Goal: Answer question/provide support

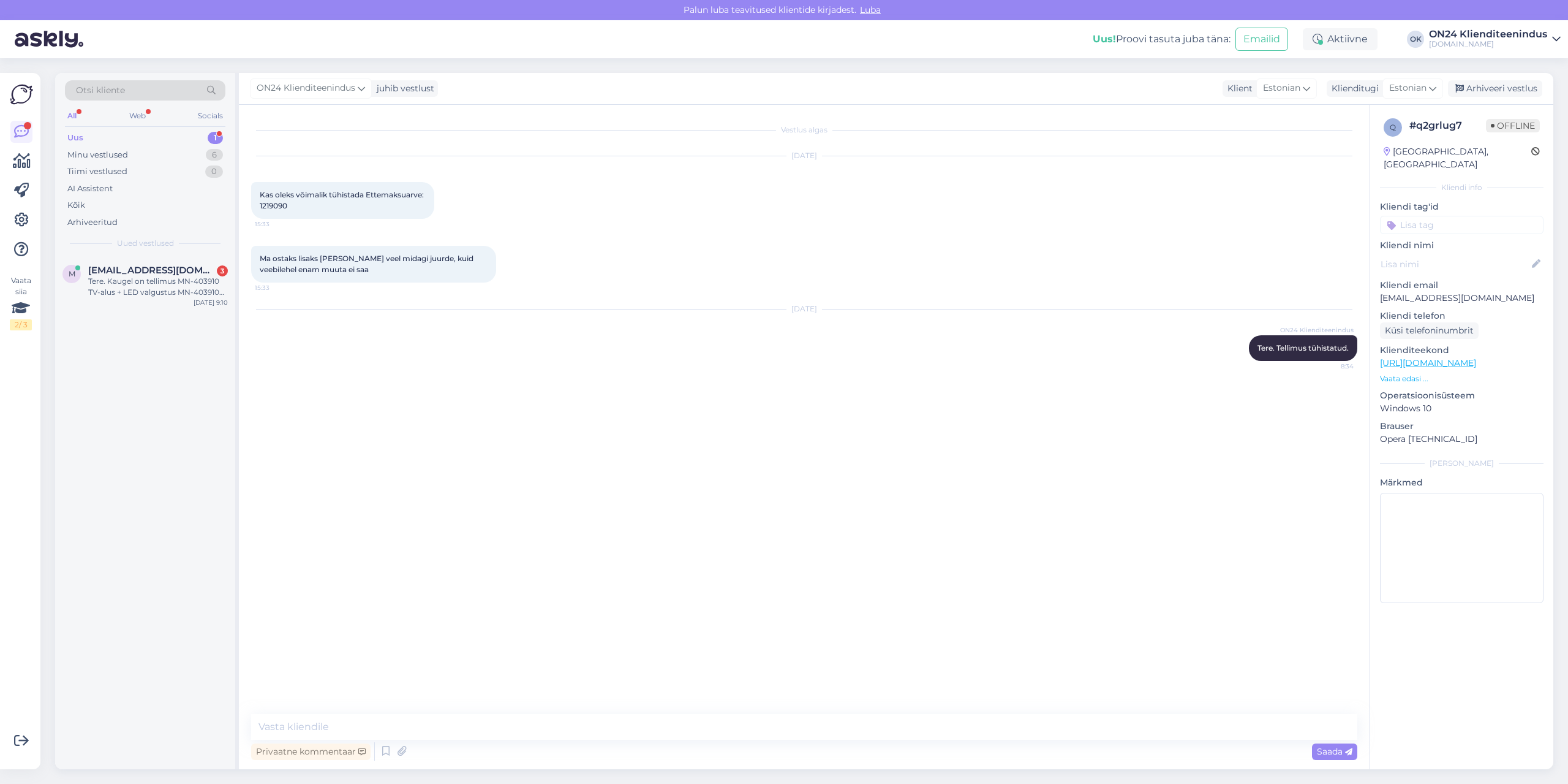
click at [94, 142] on div "Uus 1" at bounding box center [145, 137] width 160 height 17
click at [163, 283] on div "Tere. Kaugel on tellimus MN-403910 TV-alus + LED valgustus MN-403910 9:1" at bounding box center [158, 287] width 140 height 22
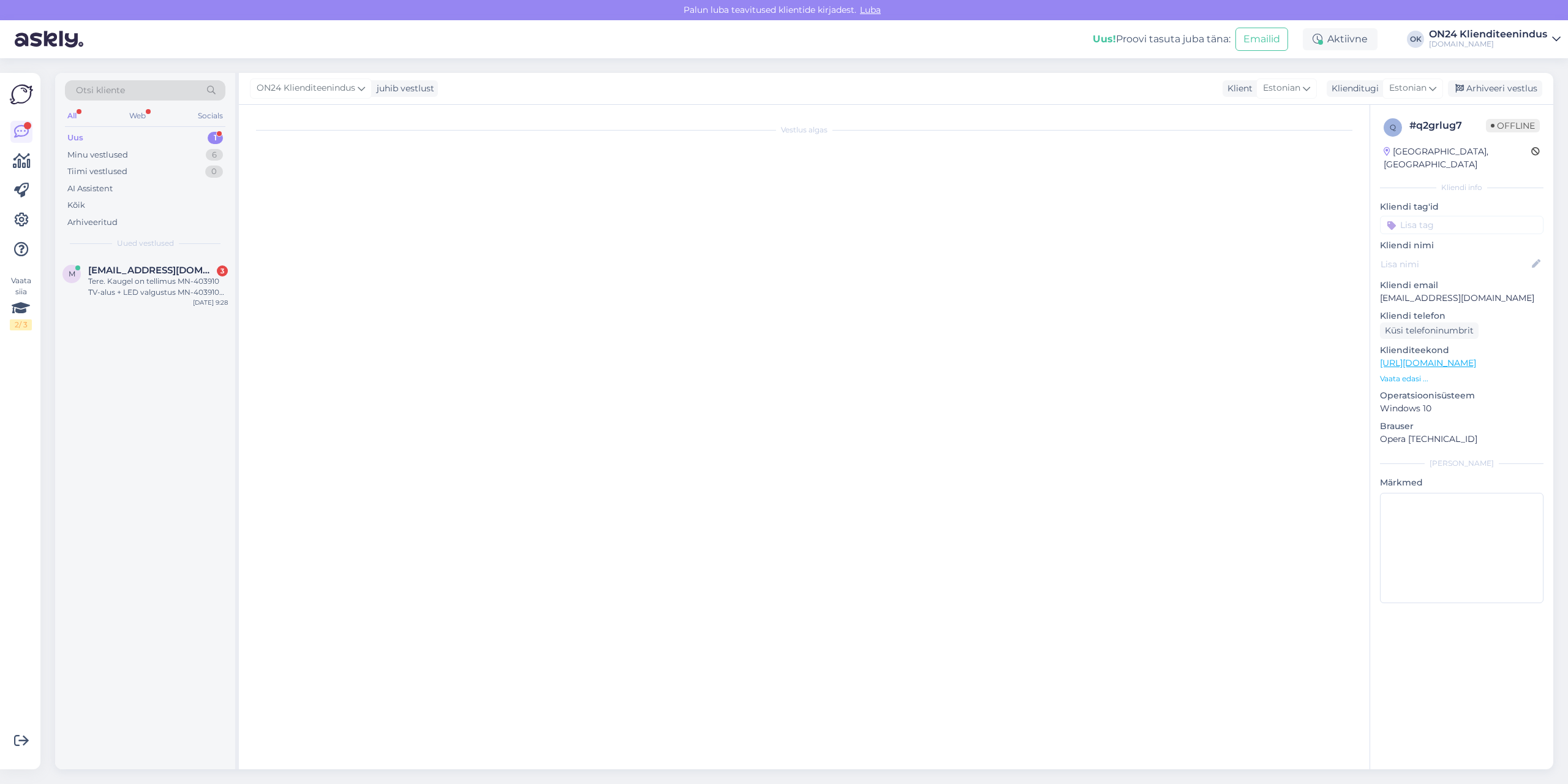
scroll to position [911, 0]
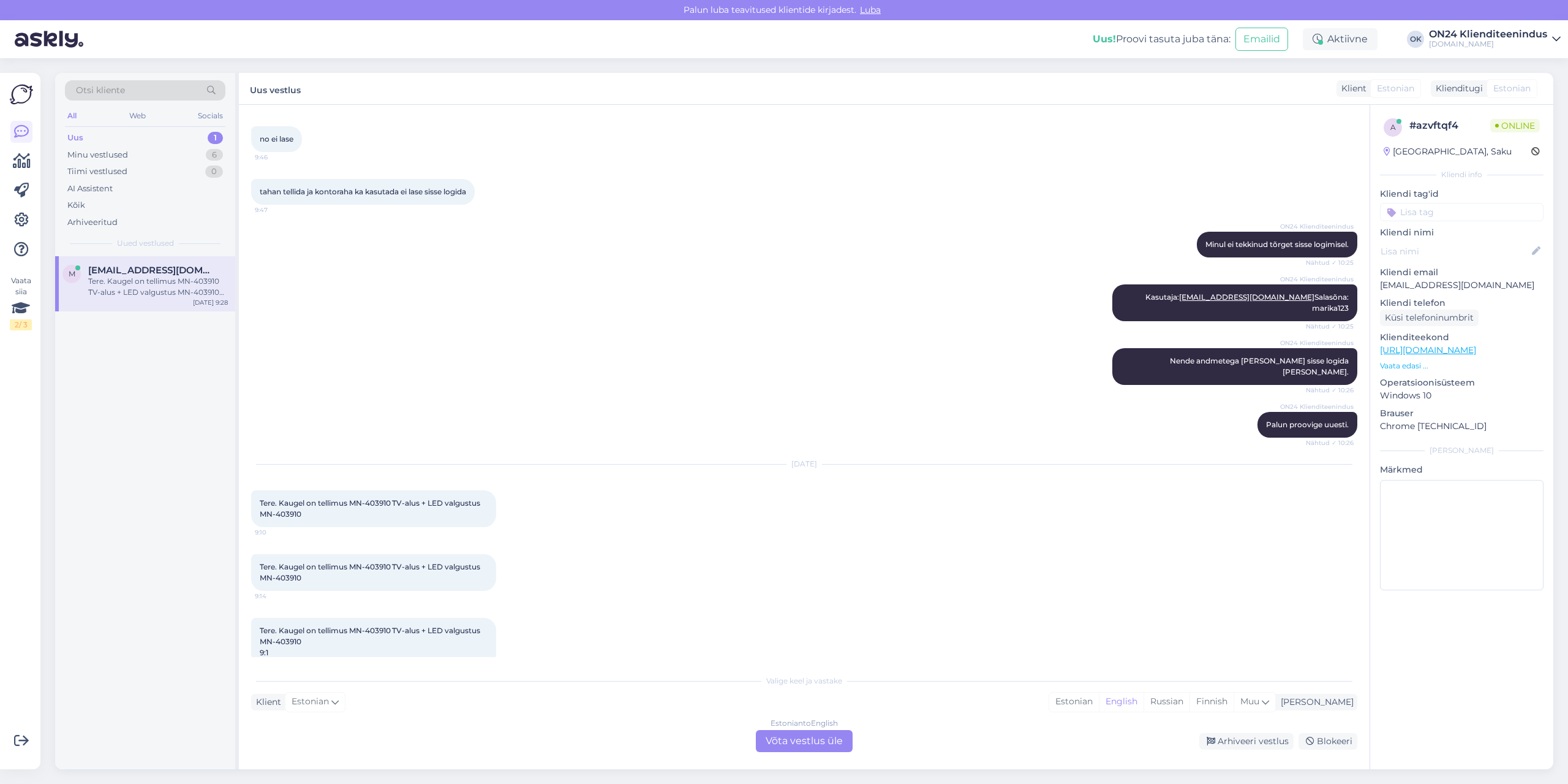
click at [140, 299] on div "m [EMAIL_ADDRESS][DOMAIN_NAME] Tere. Kaugel on tellimus MN-403910 TV-alus + LED…" at bounding box center [144, 283] width 180 height 55
click at [1442, 284] on p "[EMAIL_ADDRESS][DOMAIN_NAME]" at bounding box center [1462, 285] width 164 height 13
copy p "[EMAIL_ADDRESS][DOMAIN_NAME]"
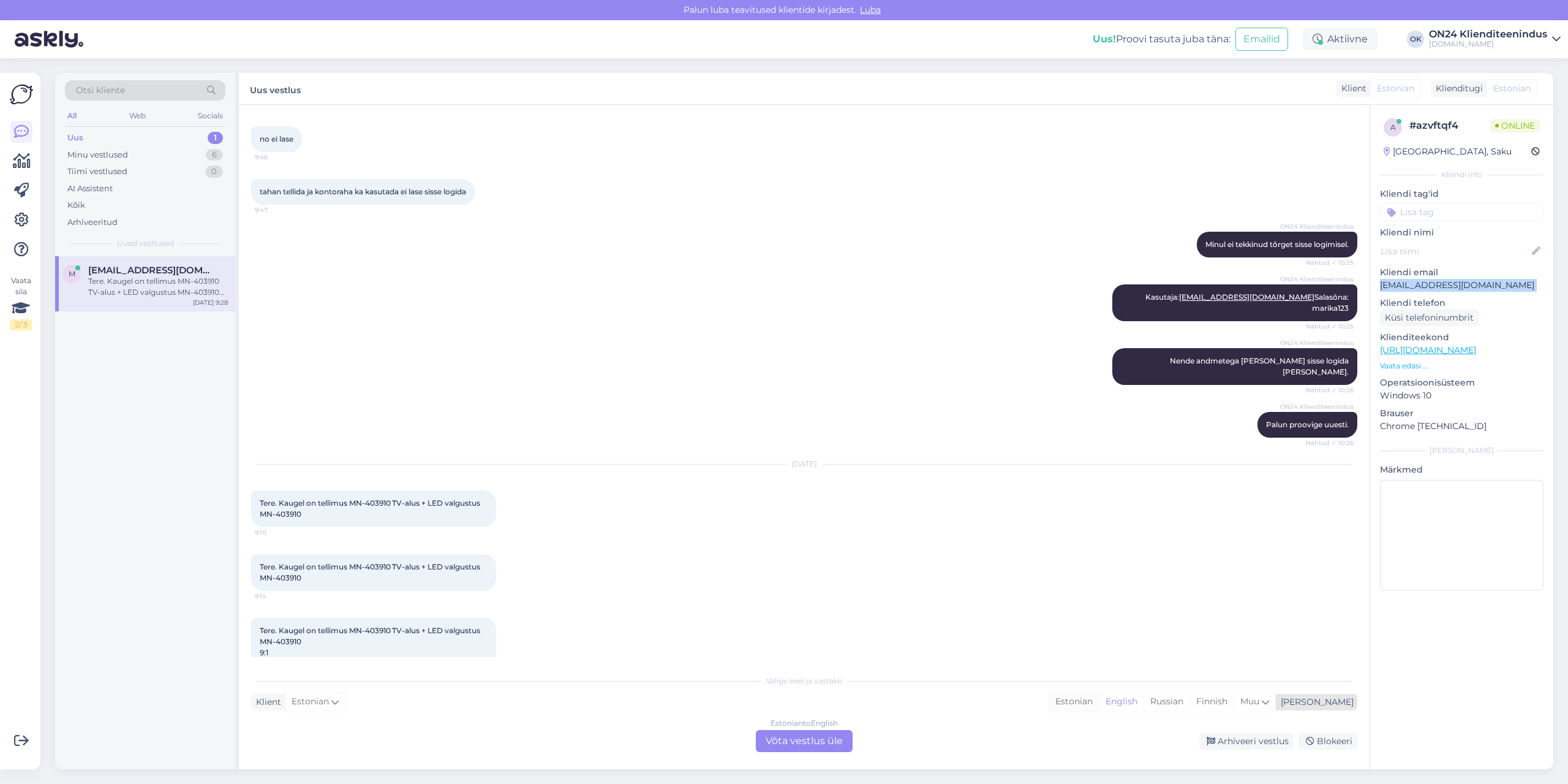
click at [1099, 705] on div "Estonian" at bounding box center [1074, 701] width 49 height 18
click at [795, 743] on div "Estonian to Estonian Võta vestlus üle" at bounding box center [804, 741] width 96 height 22
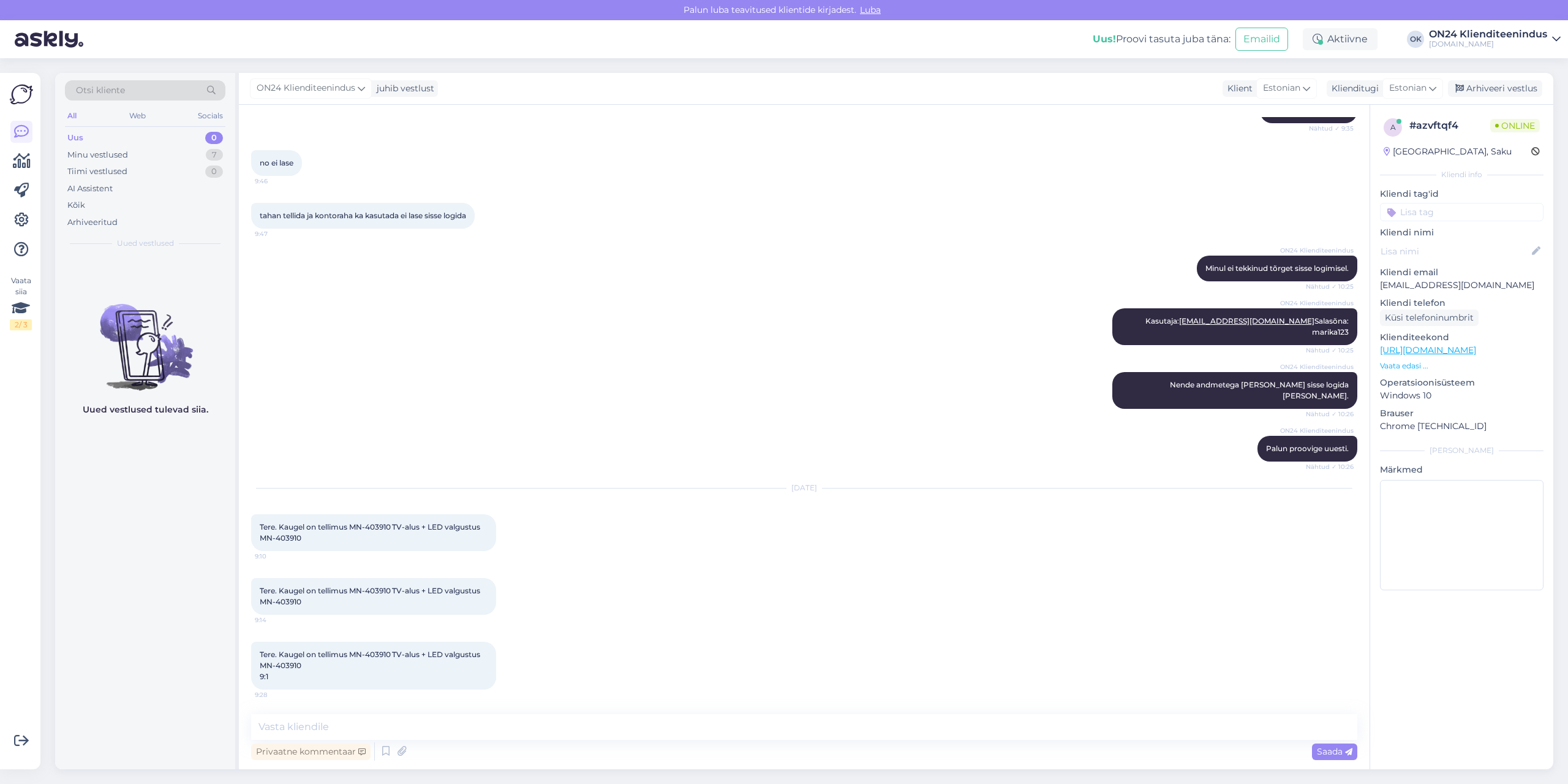
scroll to position [865, 0]
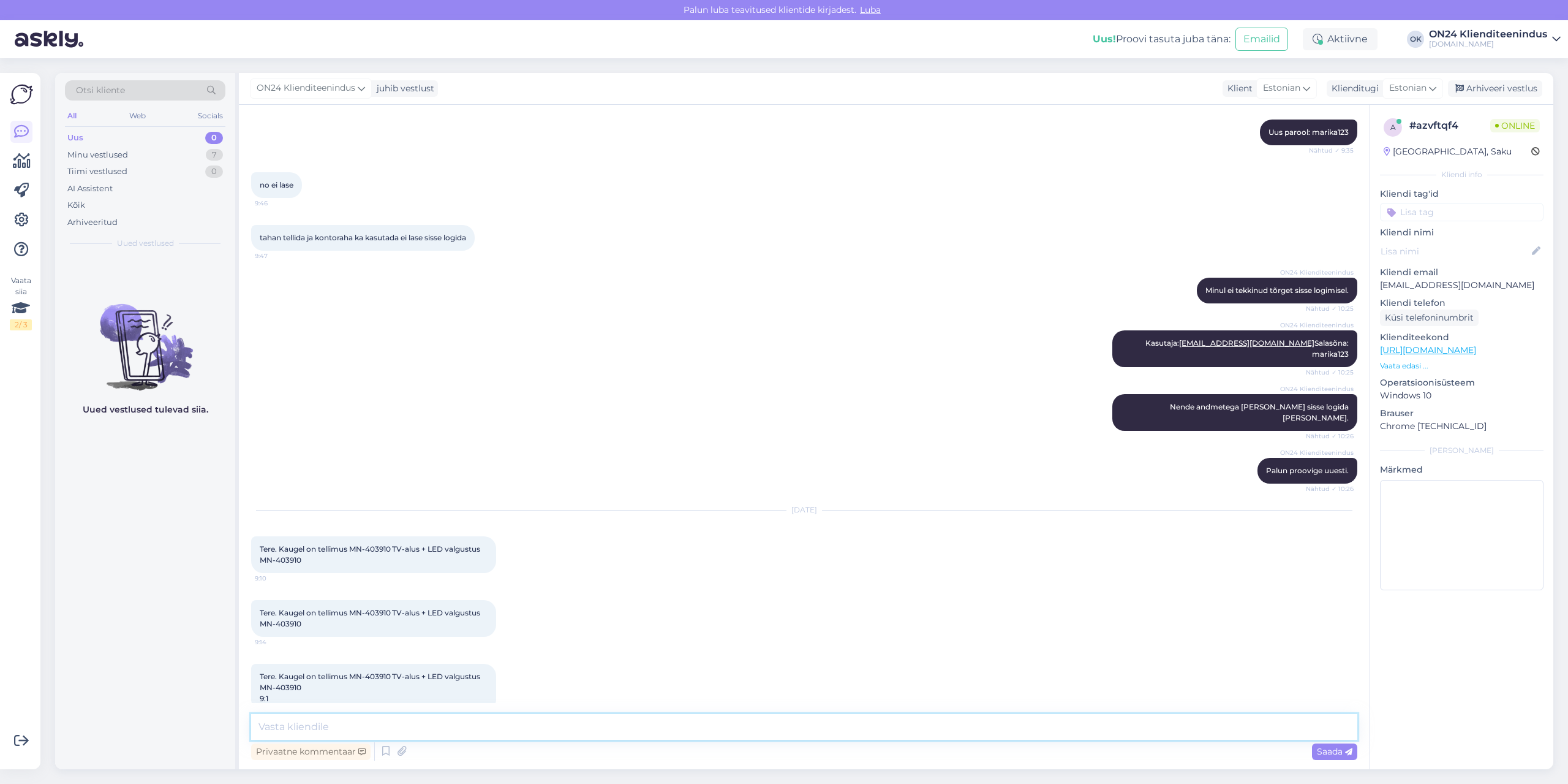
click at [769, 733] on textarea at bounding box center [804, 726] width 1106 height 26
paste textarea "Tellimus jõuab ON24 logistikakeskusesse [DATE]. Kullerfirma Venipak saadab Teil…"
type textarea "Tere. Tellimus jõuab ON24 logistikakeskusesse [DATE]. Kullerfirma Venipak saada…"
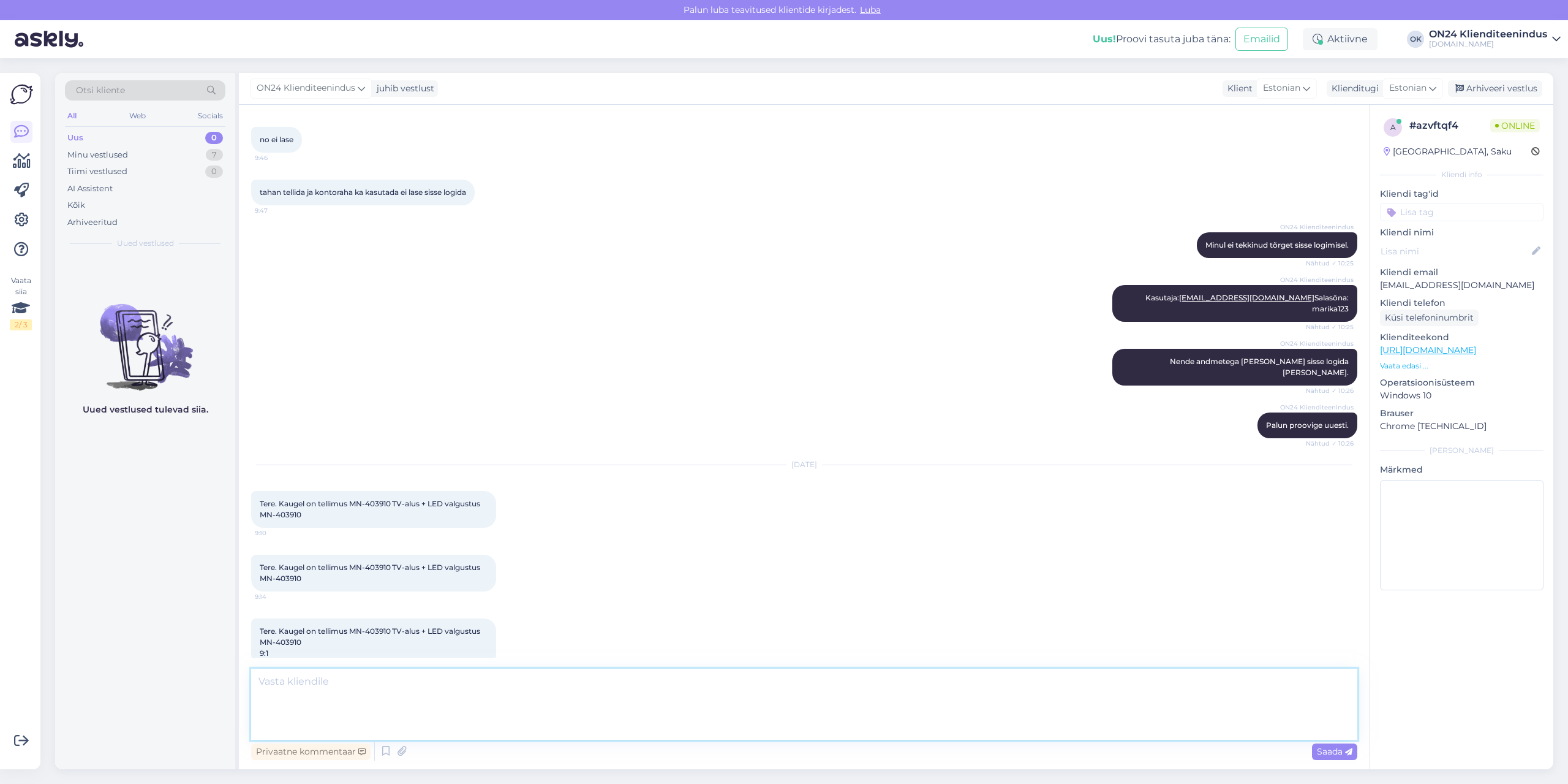
scroll to position [973, 0]
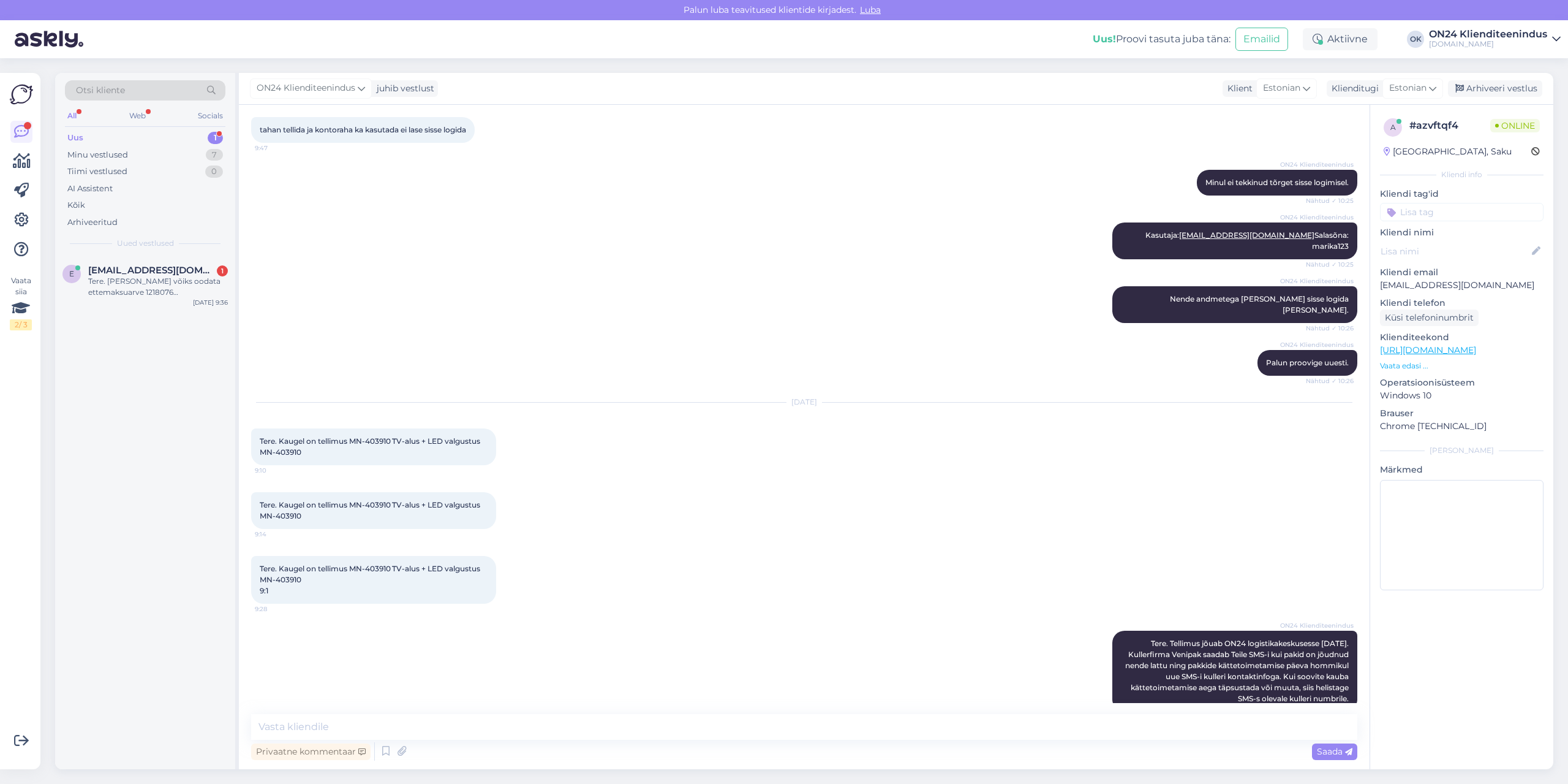
click at [153, 140] on div "Uus 1" at bounding box center [145, 137] width 160 height 17
click at [165, 272] on span "[EMAIL_ADDRESS][DOMAIN_NAME]" at bounding box center [152, 270] width 128 height 11
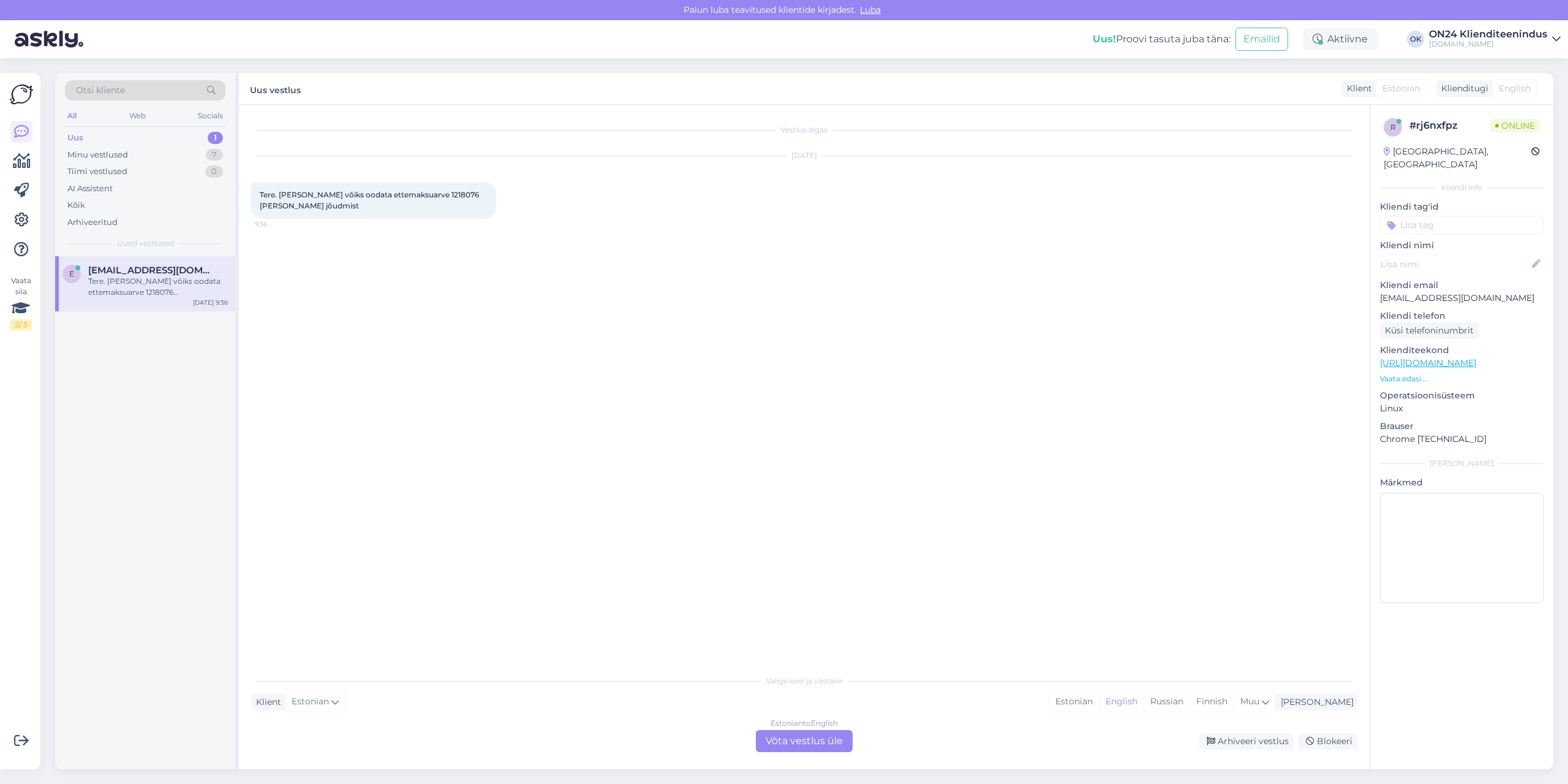
scroll to position [0, 0]
click at [410, 197] on span "Tere. [PERSON_NAME] võiks oodata ettemaksuarve 1218076 [PERSON_NAME] jõudmist" at bounding box center [370, 200] width 221 height 20
copy span "1218076"
click at [1099, 703] on div "Estonian" at bounding box center [1074, 701] width 49 height 18
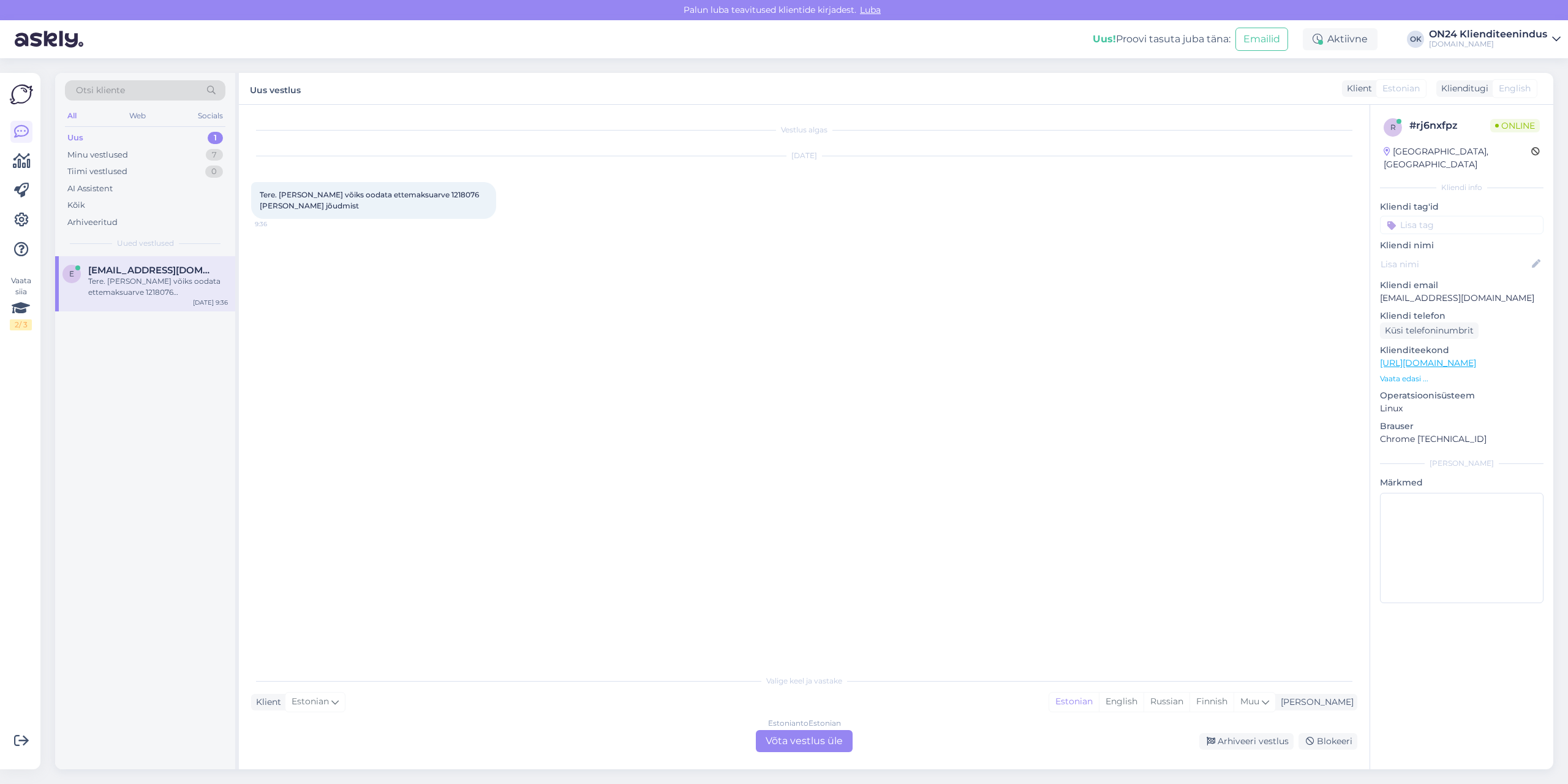
click at [839, 740] on div "Estonian to Estonian Võta vestlus üle" at bounding box center [804, 741] width 96 height 22
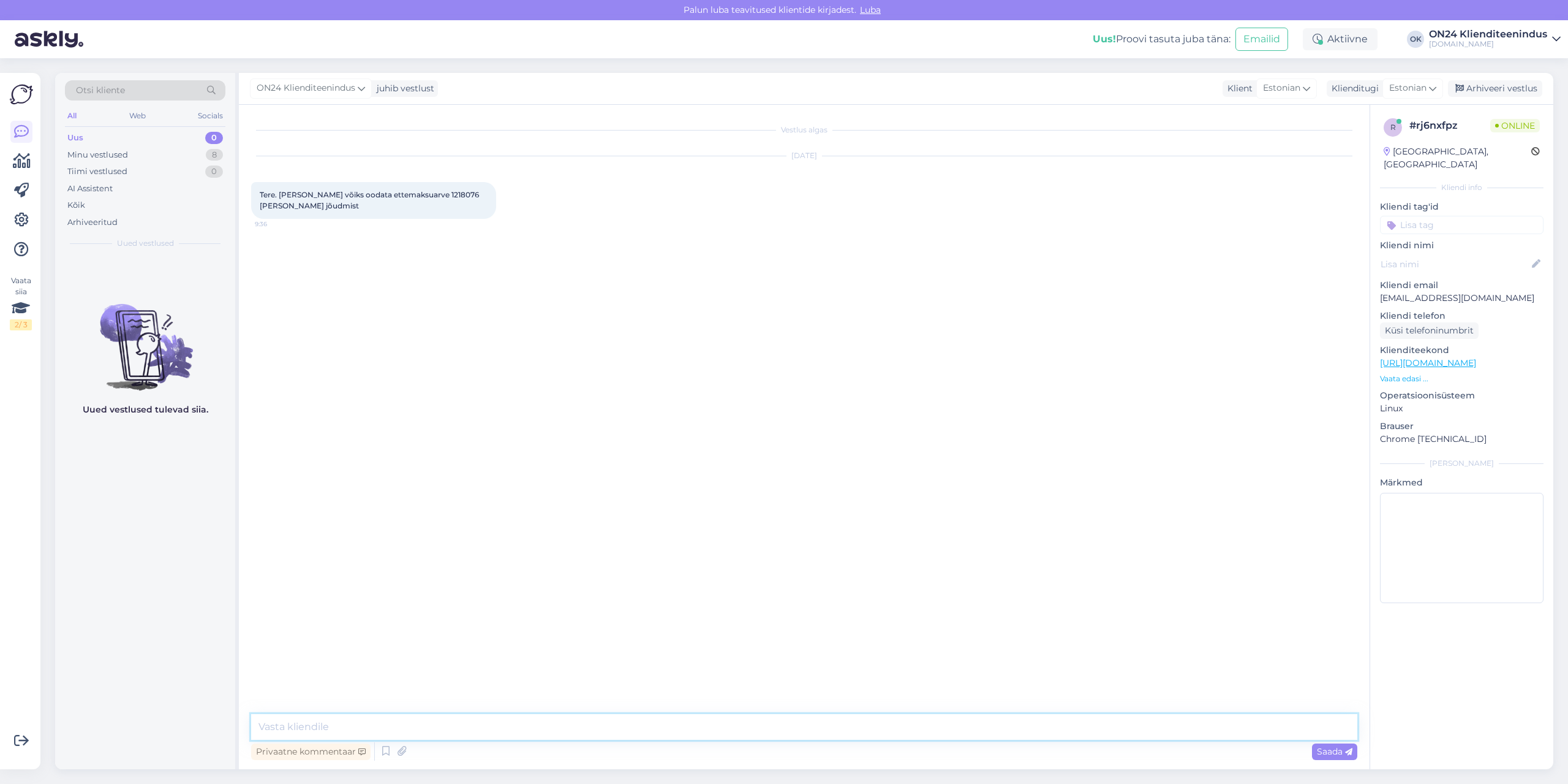
click at [825, 724] on textarea at bounding box center [804, 726] width 1106 height 26
paste textarea "Tellimus jõuab ON24 logistikakeskusesse [DATE]. Jaotuskeskuse töötaja võtab Tei…"
type textarea "Tere. Tellimus jõuab ON24 logistikakeskusesse [DATE]. Jaotuskeskuse töötaja võt…"
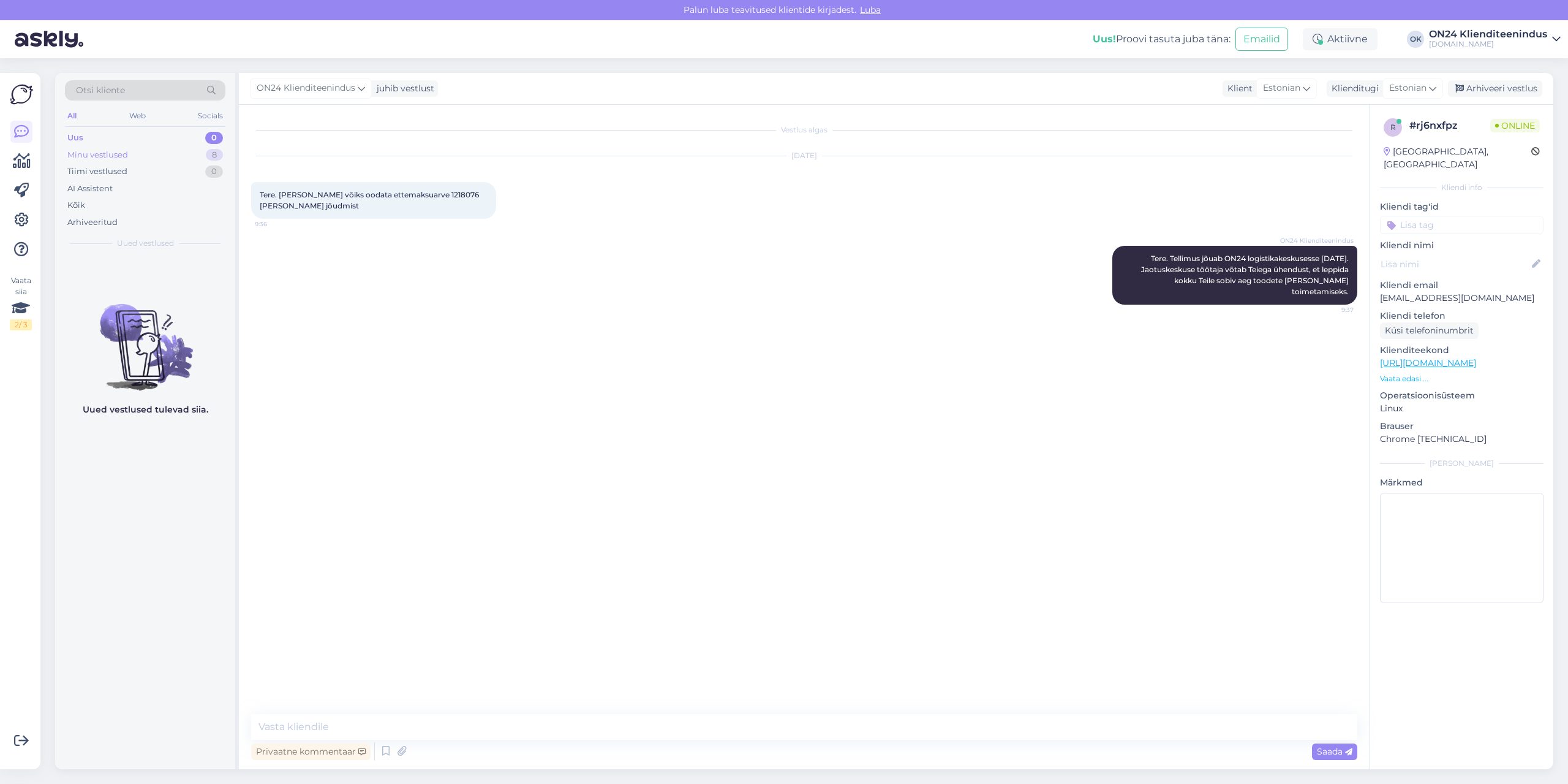
click at [158, 150] on div "Minu vestlused 8" at bounding box center [145, 155] width 160 height 17
